Goal: Check status: Check status

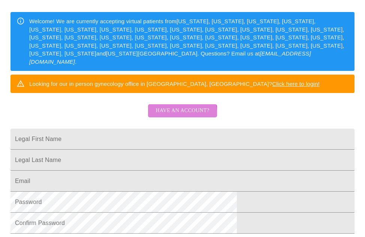
click at [175, 115] on span "Have an account?" at bounding box center [182, 110] width 54 height 9
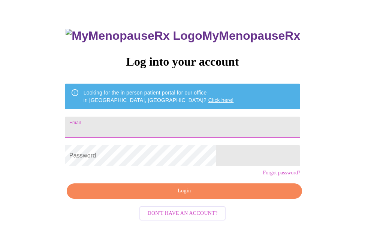
type input "[EMAIL_ADDRESS][DOMAIN_NAME]"
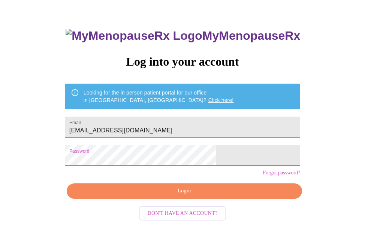
click at [152, 195] on span "Login" at bounding box center [184, 190] width 218 height 9
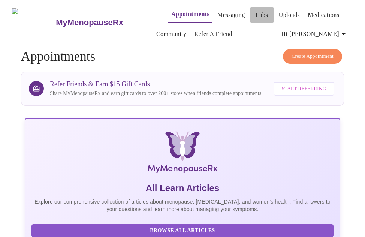
click at [255, 13] on link "Labs" at bounding box center [261, 15] width 12 height 10
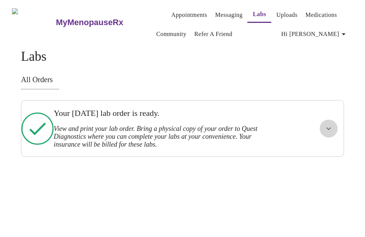
click at [333, 127] on icon "show more" at bounding box center [328, 128] width 9 height 9
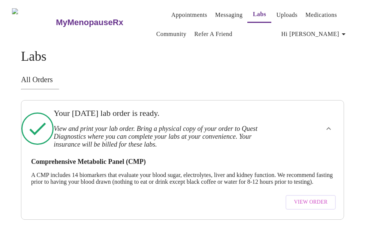
scroll to position [2, 0]
click at [300, 207] on span "View Order" at bounding box center [311, 201] width 34 height 9
